Goal: Use online tool/utility: Utilize a website feature to perform a specific function

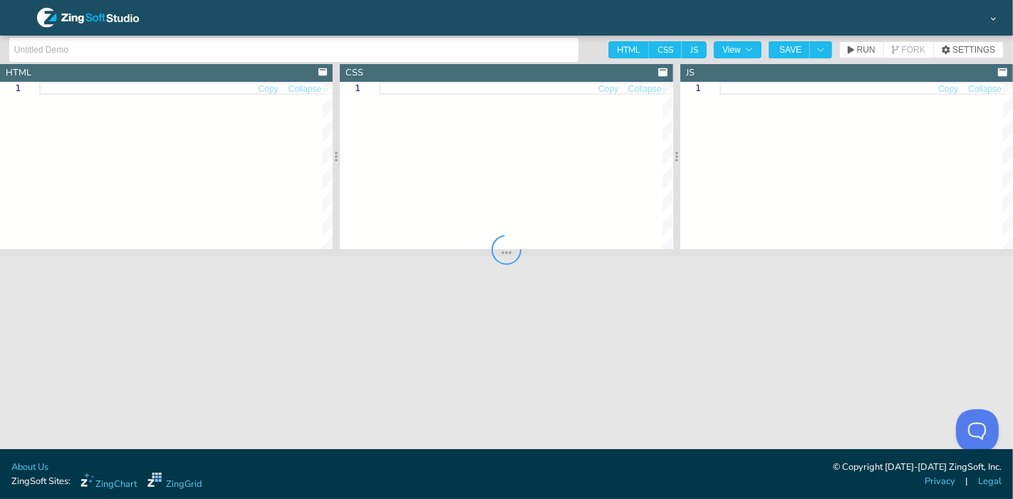
type input "Bullet Chart with Image Labels"
type textarea "<!doctype html> <html class="zc-html"> <head> <meta charset="utf-8"> <title>Zin…"
type textarea ".zc-body { background:#fff; } .chart--container { height: 100%; width: 100%; mi…"
type textarea "// CHART CONFIG // ----------------------------- let chartConfig = { type: 'hbu…"
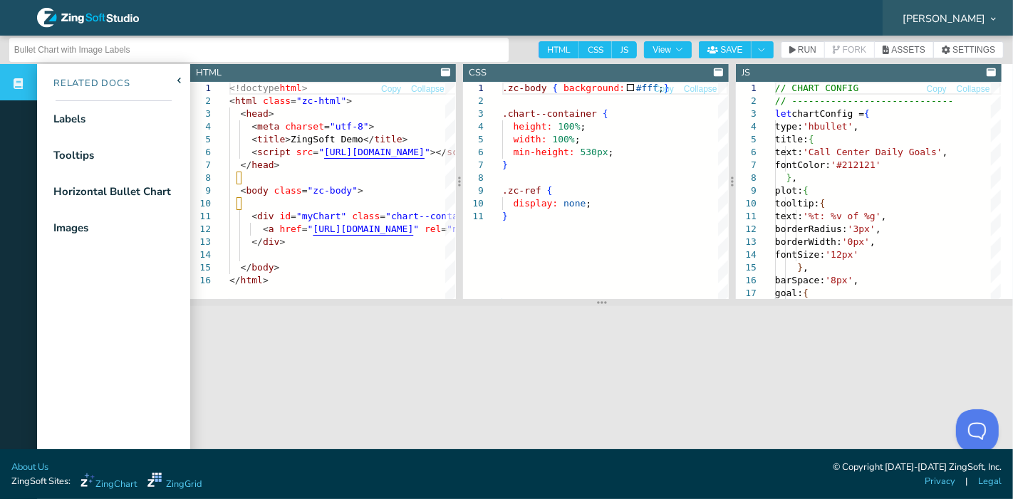
click at [991, 16] on icon at bounding box center [993, 18] width 5 height 5
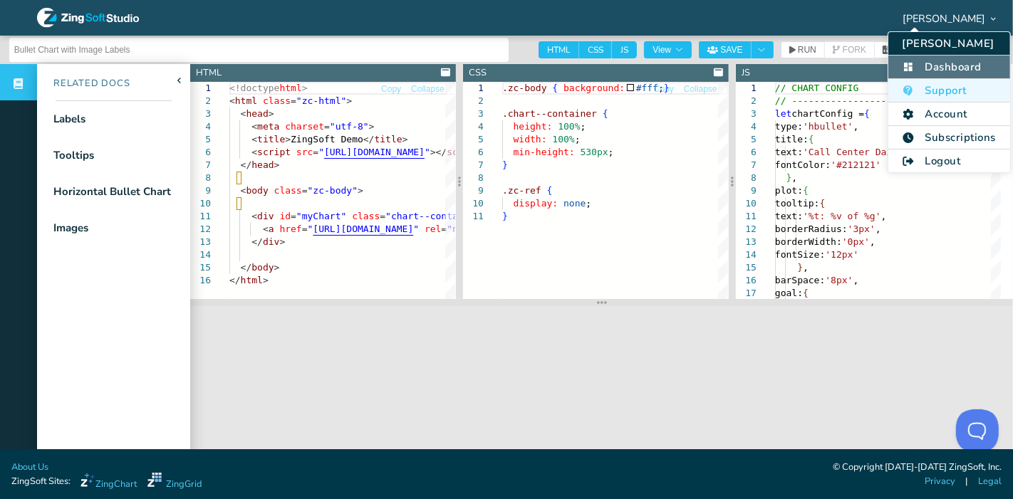
click at [931, 63] on li "Dashboard" at bounding box center [949, 68] width 122 height 24
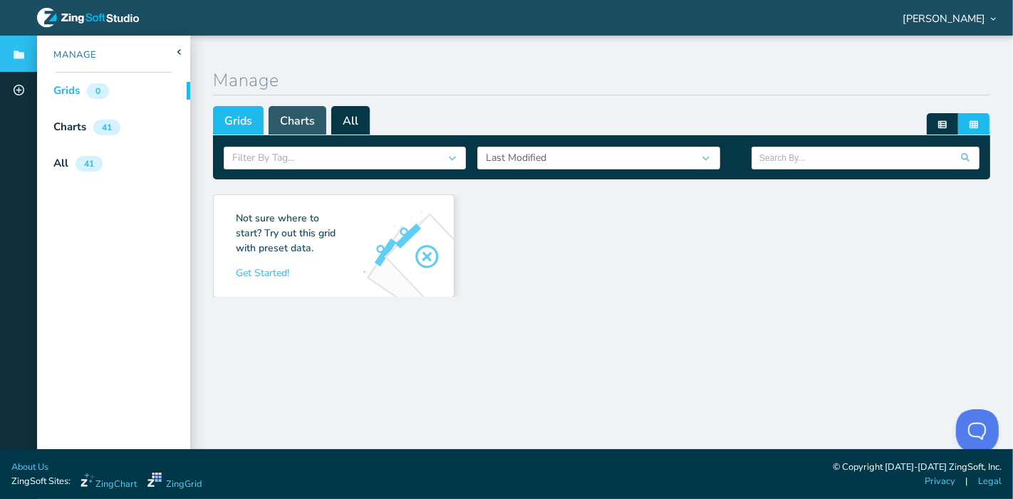
click at [286, 122] on span "Charts" at bounding box center [298, 120] width 58 height 28
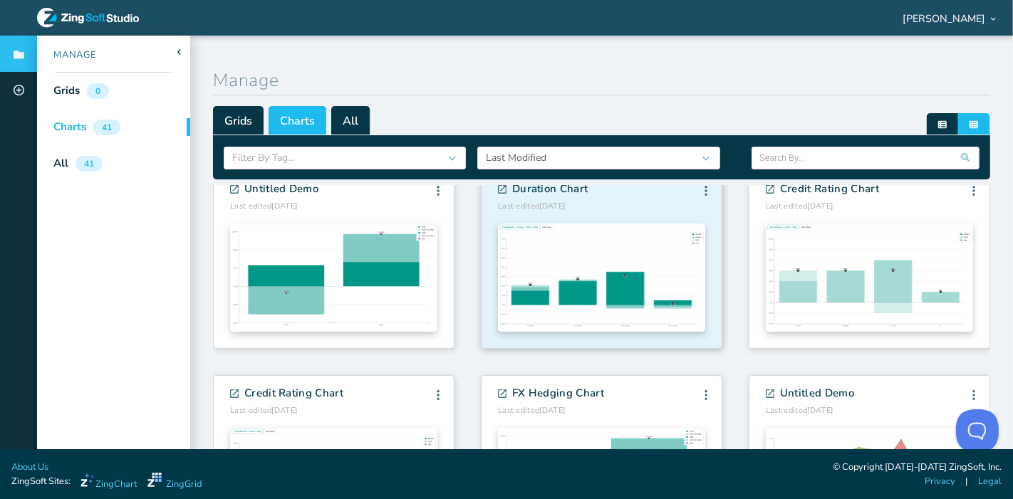
scroll to position [79, 0]
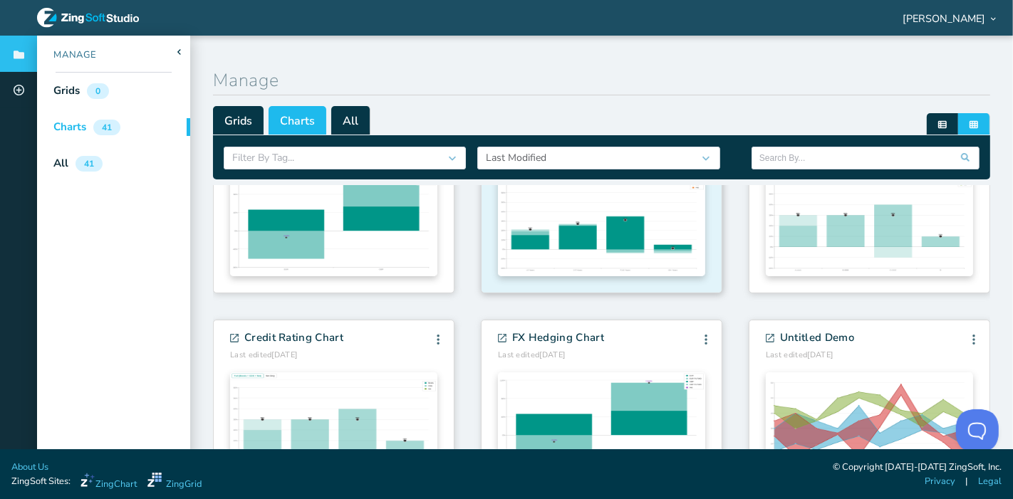
click at [609, 229] on zg-body "Untitled Demo Last edited [DATE] Edit Info Fork [GEOGRAPHIC_DATA] Edit Info For…" at bounding box center [601, 409] width 777 height 588
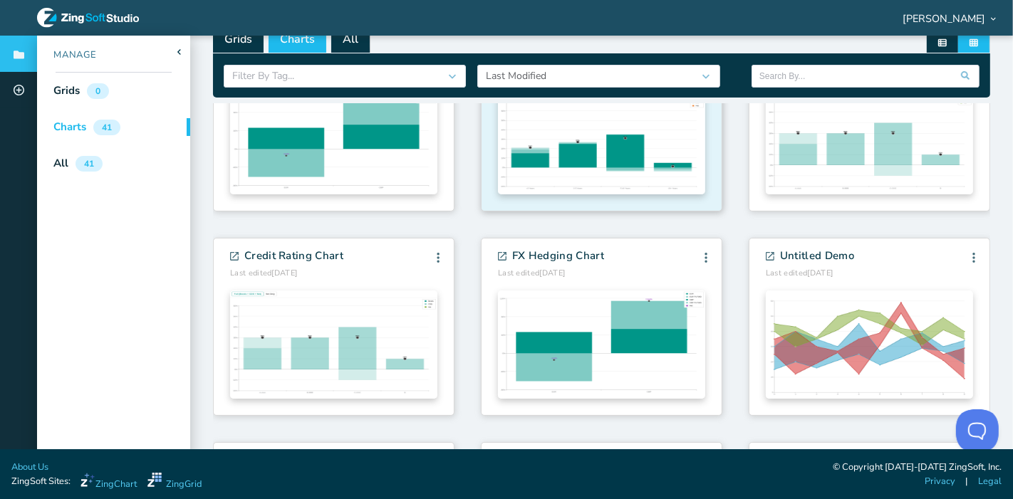
click at [586, 145] on img at bounding box center [601, 140] width 207 height 108
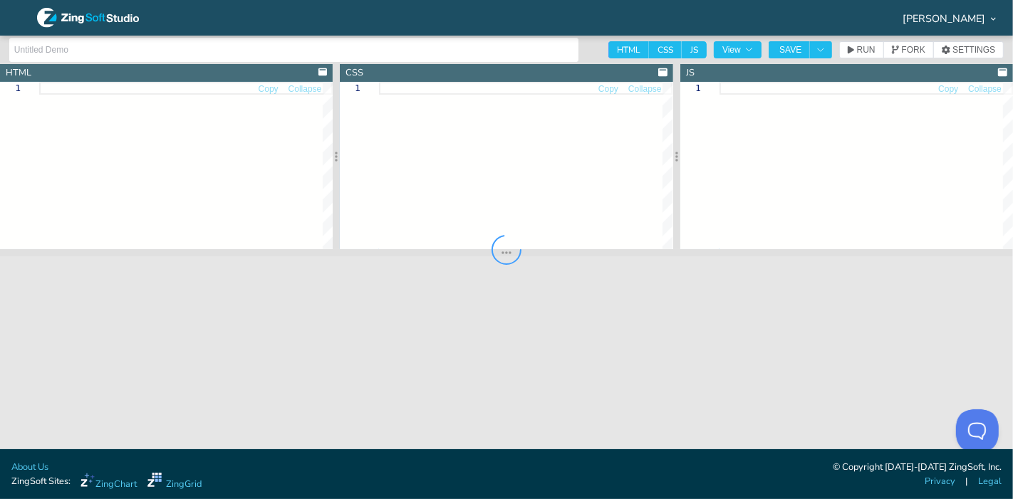
type input "Duration Chart"
type textarea "<!doctype html> <html> <head> <meta charset="utf-8"> <meta charset="utf-8" /> <…"
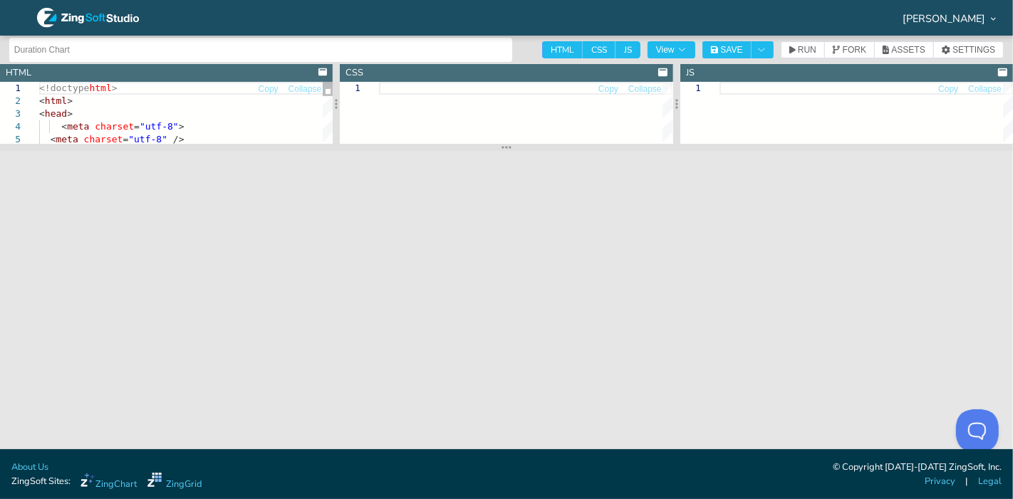
drag, startPoint x: 497, startPoint y: 251, endPoint x: 493, endPoint y: 143, distance: 108.4
click at [493, 144] on section at bounding box center [506, 147] width 1013 height 7
click at [973, 19] on span "[PERSON_NAME]" at bounding box center [943, 19] width 83 height 10
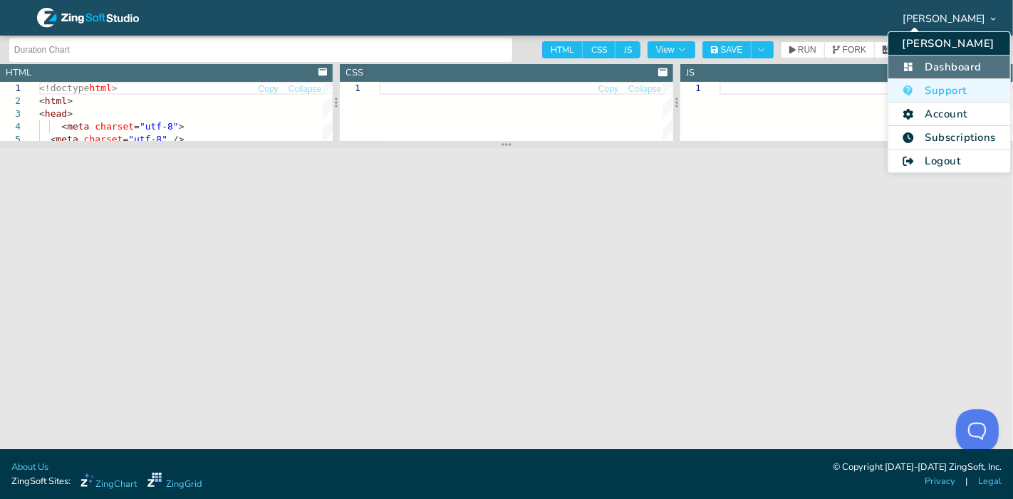
click at [940, 61] on li "Dashboard" at bounding box center [949, 68] width 122 height 24
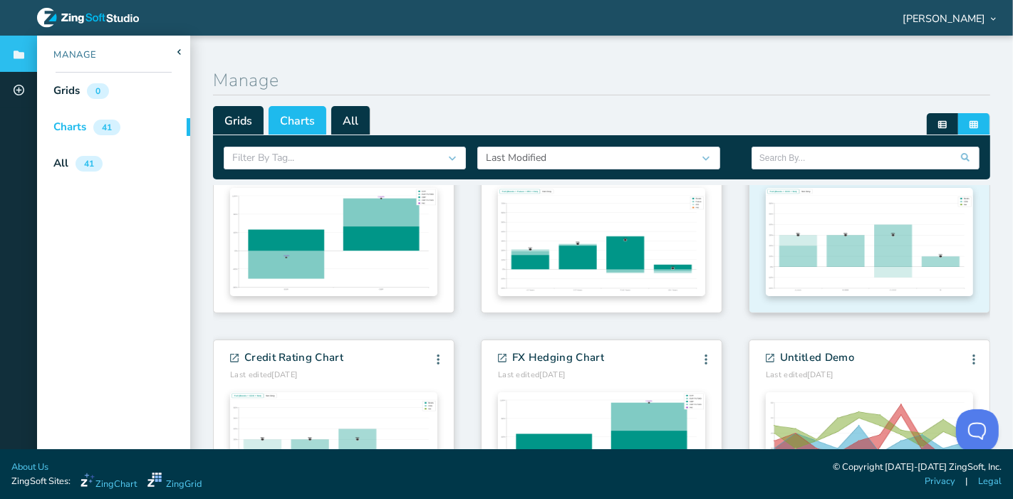
scroll to position [79, 0]
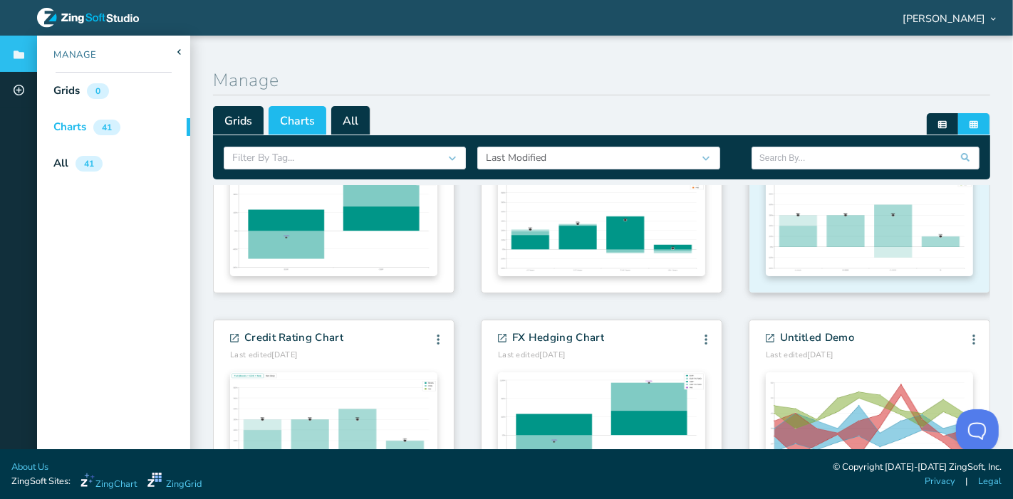
click at [820, 212] on zg-body "Untitled Demo Last edited [DATE] Edit Info Fork [GEOGRAPHIC_DATA] Edit Info For…" at bounding box center [601, 409] width 777 height 588
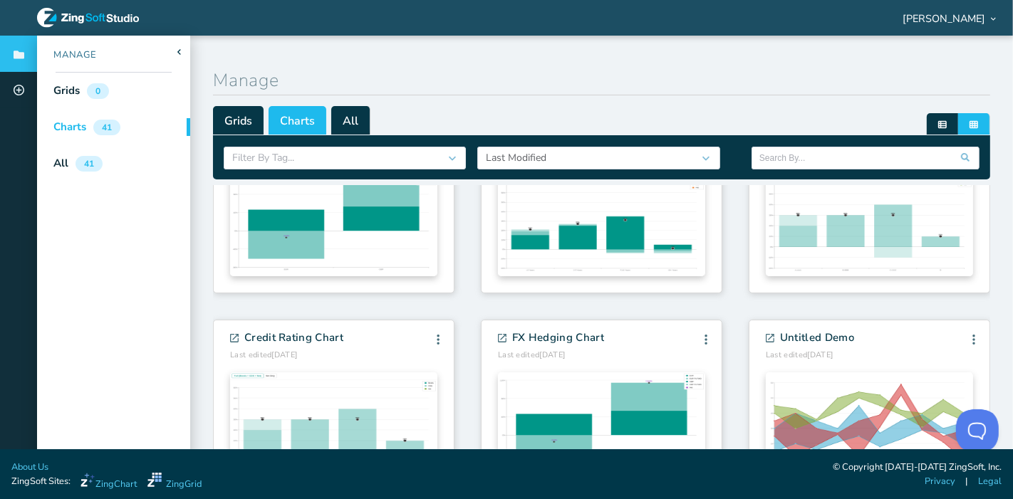
scroll to position [82, 0]
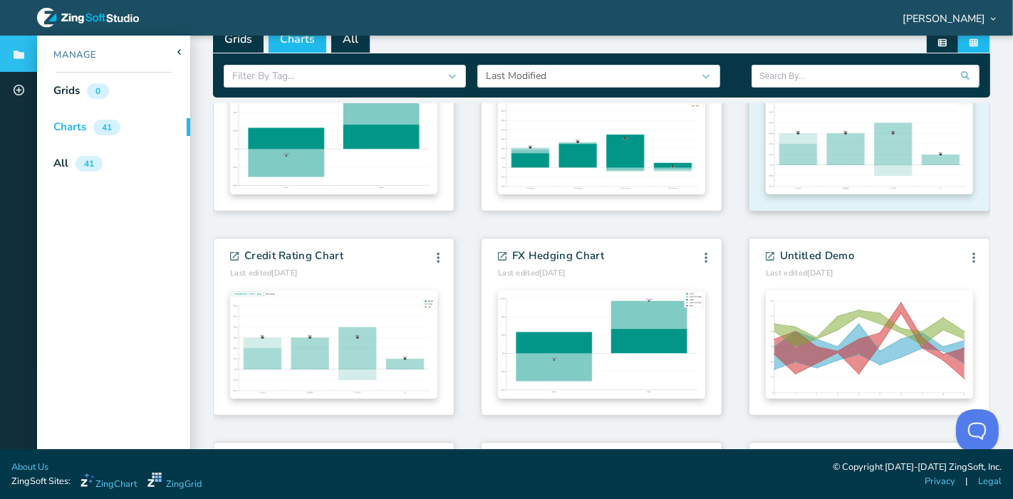
click at [839, 162] on img at bounding box center [869, 140] width 207 height 108
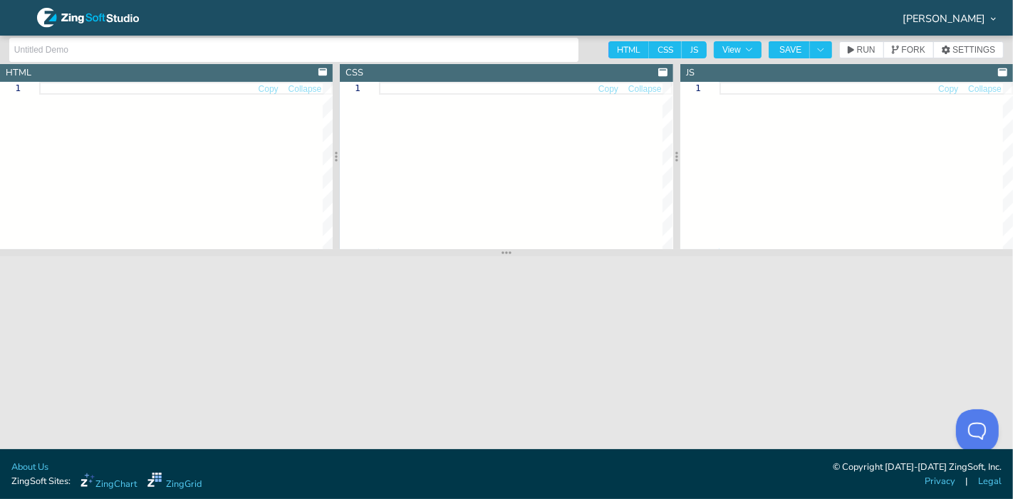
type input "Credit Rating Chart"
type textarea "<!doctype html> <html> <head> <meta charset="utf-8"> <meta charset="utf-8" /> <…"
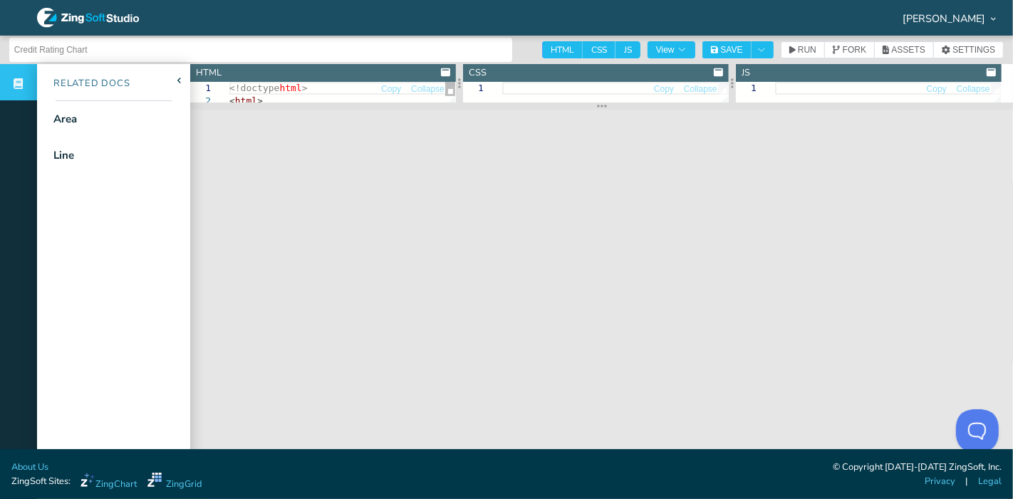
drag, startPoint x: 590, startPoint y: 303, endPoint x: 592, endPoint y: 100, distance: 203.0
click at [597, 100] on icon at bounding box center [602, 105] width 10 height 11
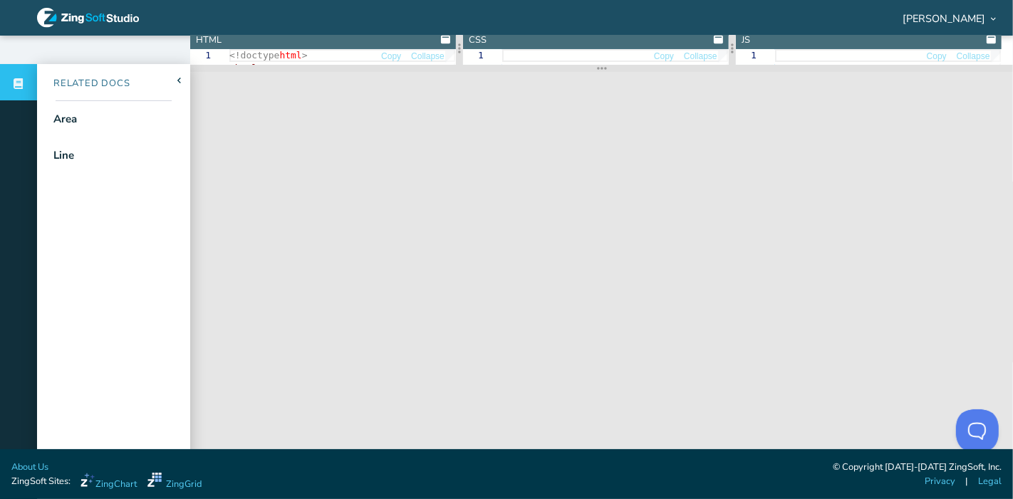
scroll to position [50, 0]
